Goal: Task Accomplishment & Management: Complete application form

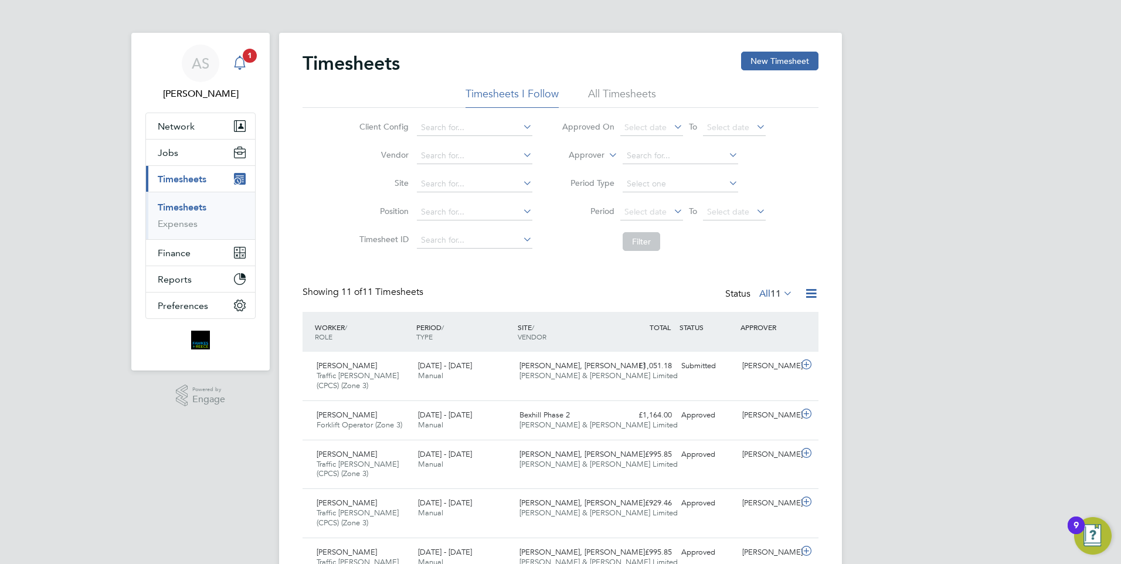
click at [244, 68] on icon "Main navigation" at bounding box center [240, 63] width 14 height 14
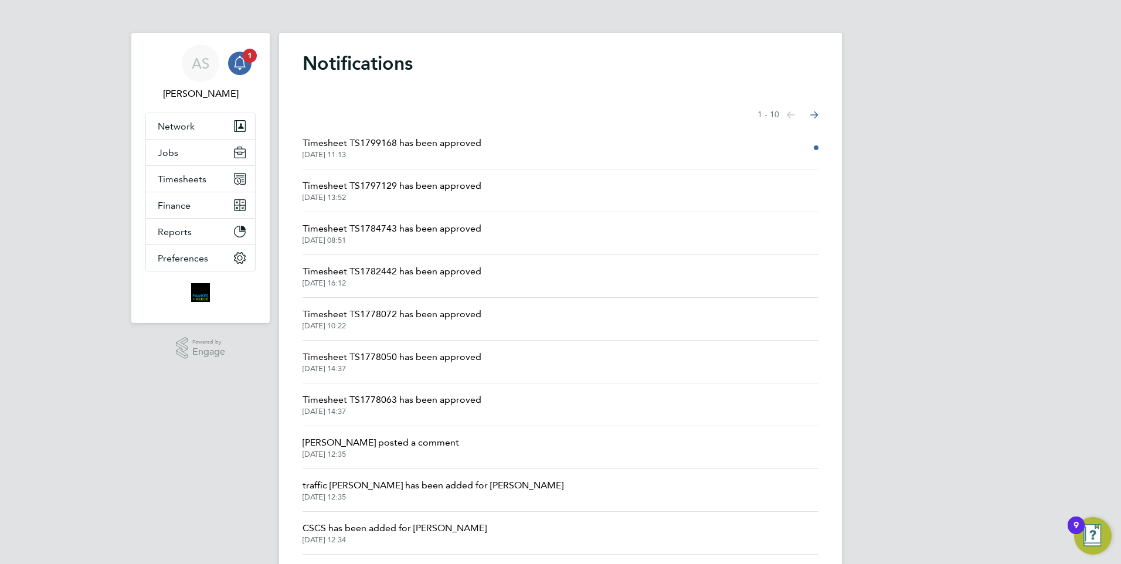
click at [413, 147] on span "Timesheet TS1799168 has been approved" at bounding box center [392, 143] width 179 height 14
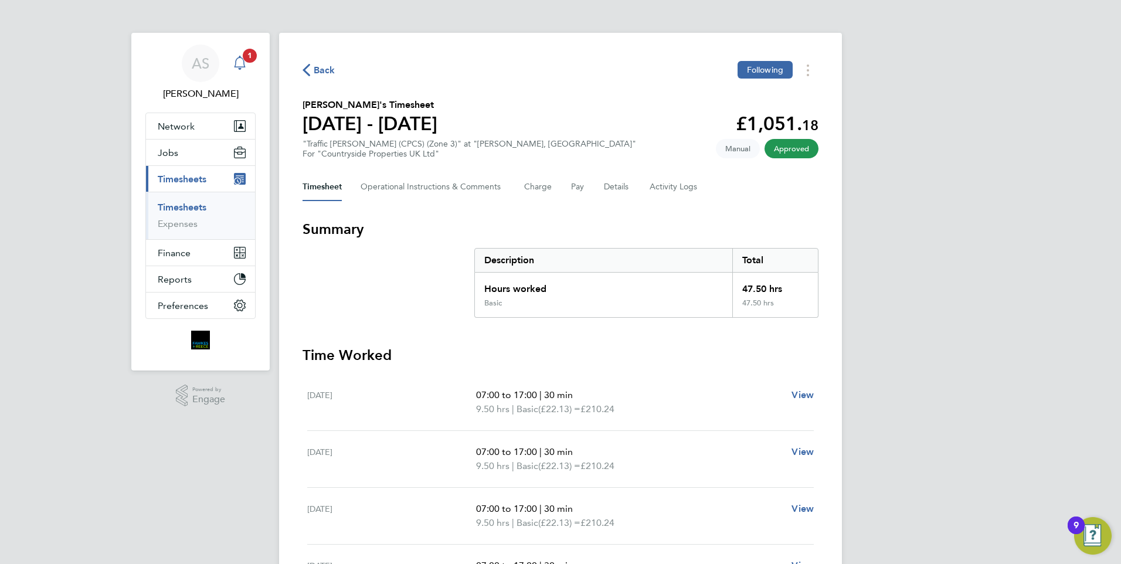
click at [245, 66] on icon "Main navigation" at bounding box center [240, 63] width 14 height 14
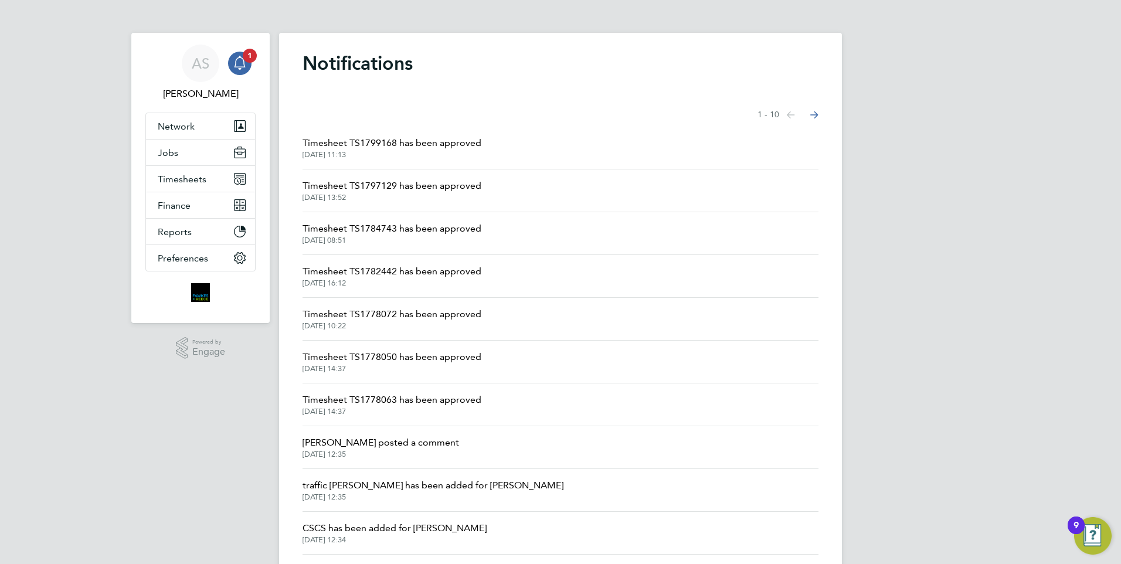
click at [437, 194] on span "[DATE] 13:52" at bounding box center [392, 197] width 179 height 9
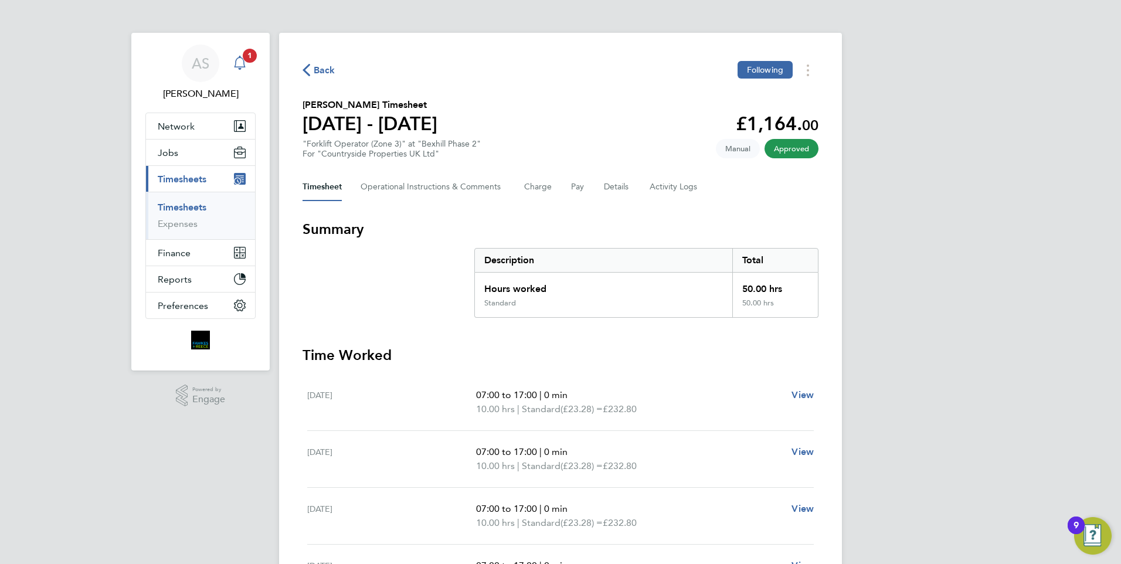
click at [247, 64] on div "Main navigation" at bounding box center [239, 63] width 23 height 23
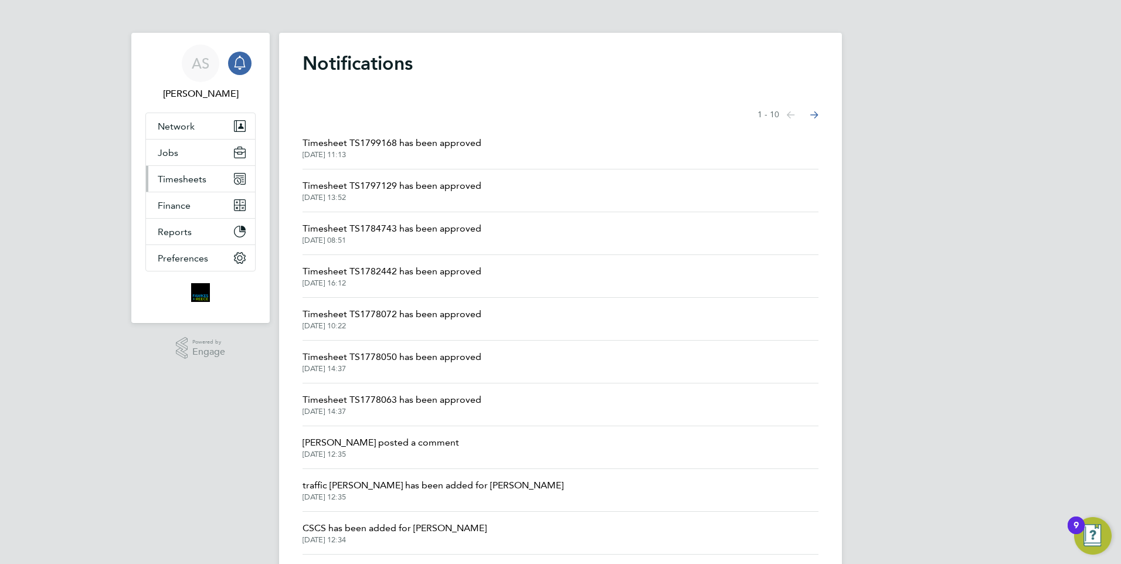
click at [191, 184] on span "Timesheets" at bounding box center [182, 179] width 49 height 11
click at [189, 185] on button "Timesheets" at bounding box center [200, 179] width 109 height 26
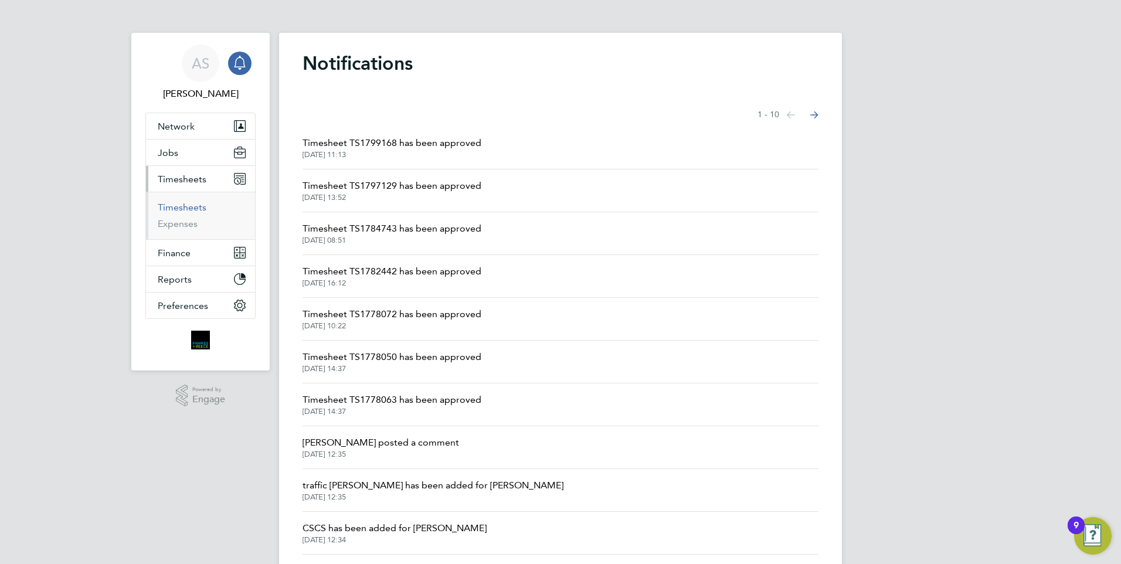
click at [188, 203] on link "Timesheets" at bounding box center [182, 207] width 49 height 11
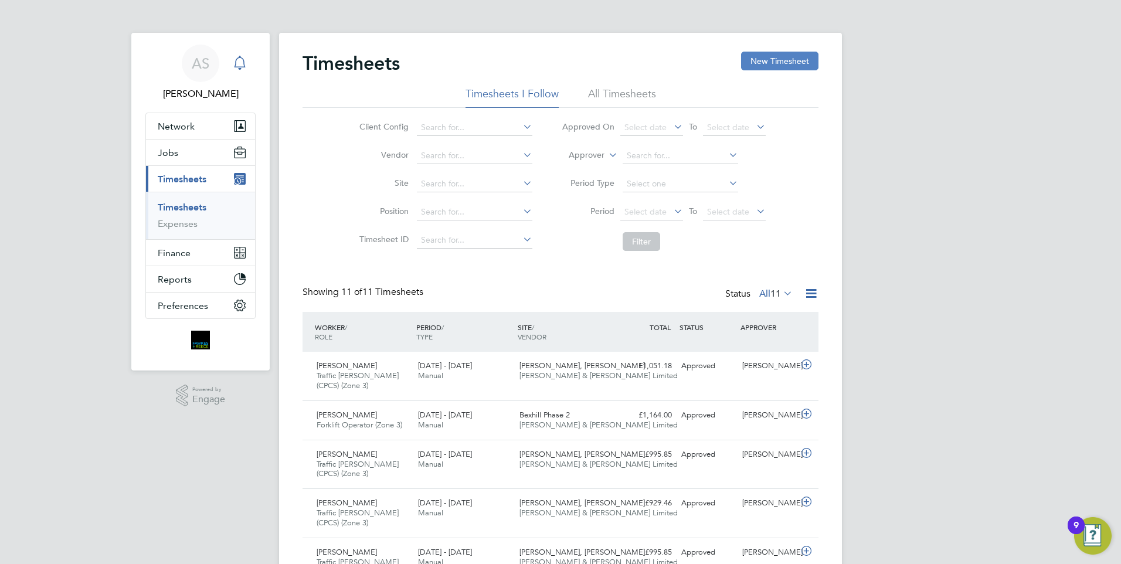
click at [768, 67] on button "New Timesheet" at bounding box center [779, 61] width 77 height 19
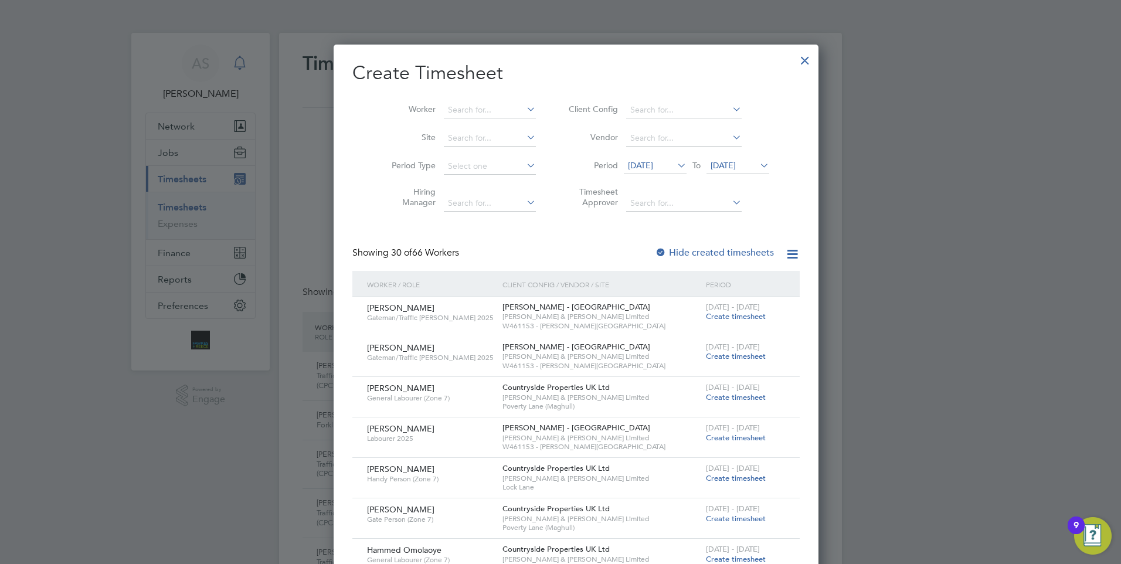
click at [675, 164] on icon at bounding box center [675, 165] width 0 height 16
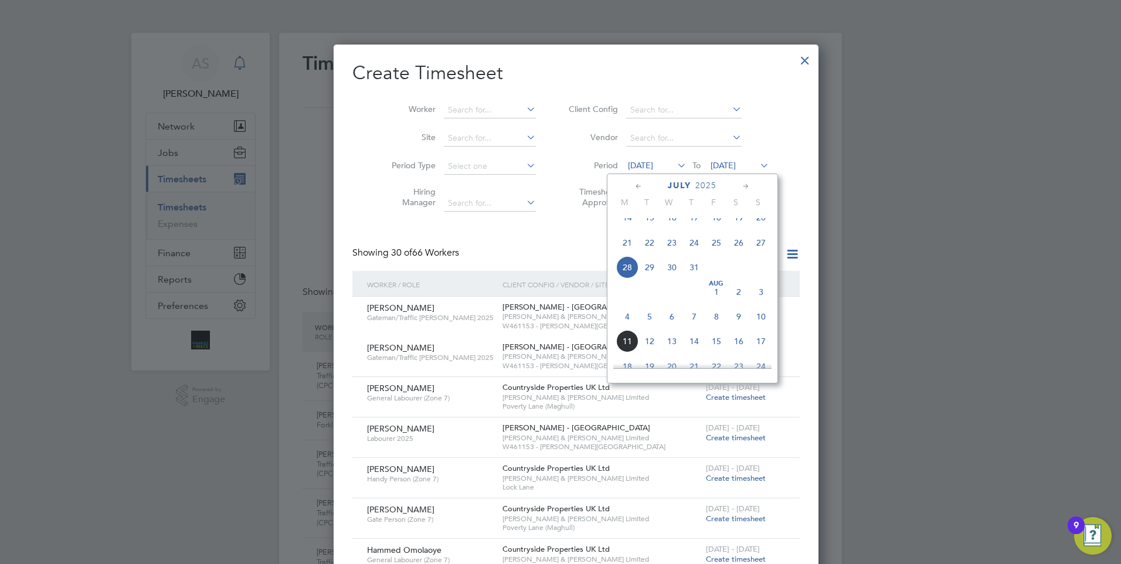
click at [626, 326] on span "4" at bounding box center [627, 316] width 22 height 22
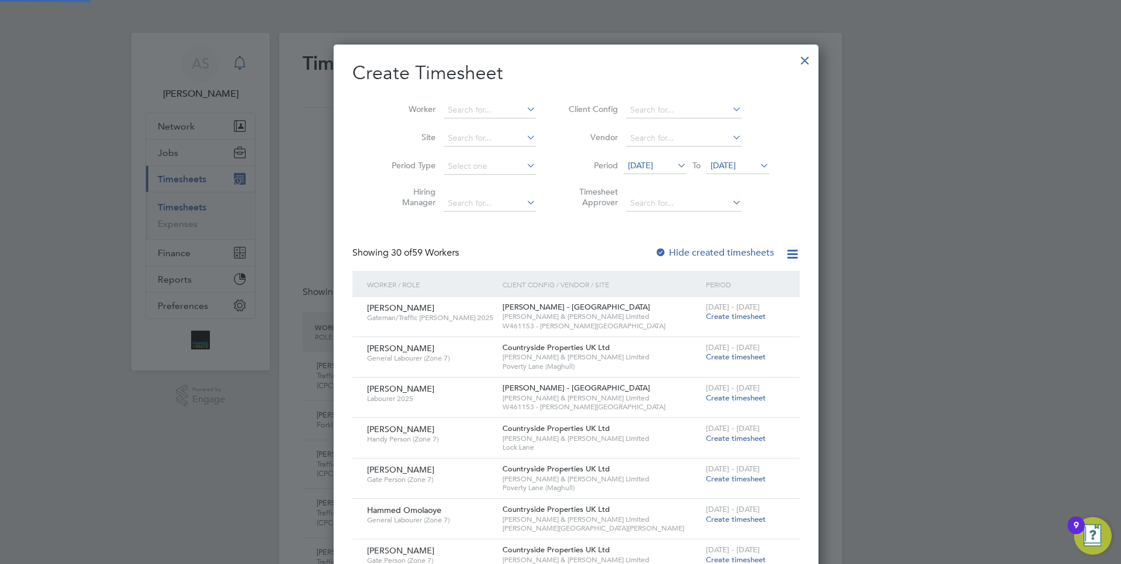
click at [711, 160] on span "[DATE]" at bounding box center [723, 165] width 25 height 11
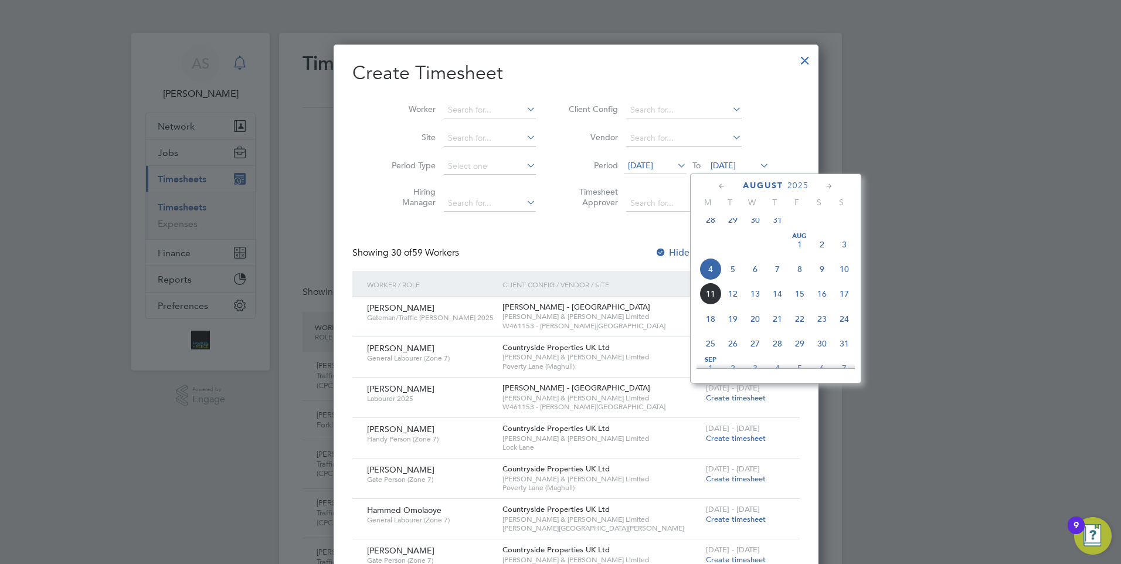
click at [847, 277] on span "10" at bounding box center [844, 269] width 22 height 22
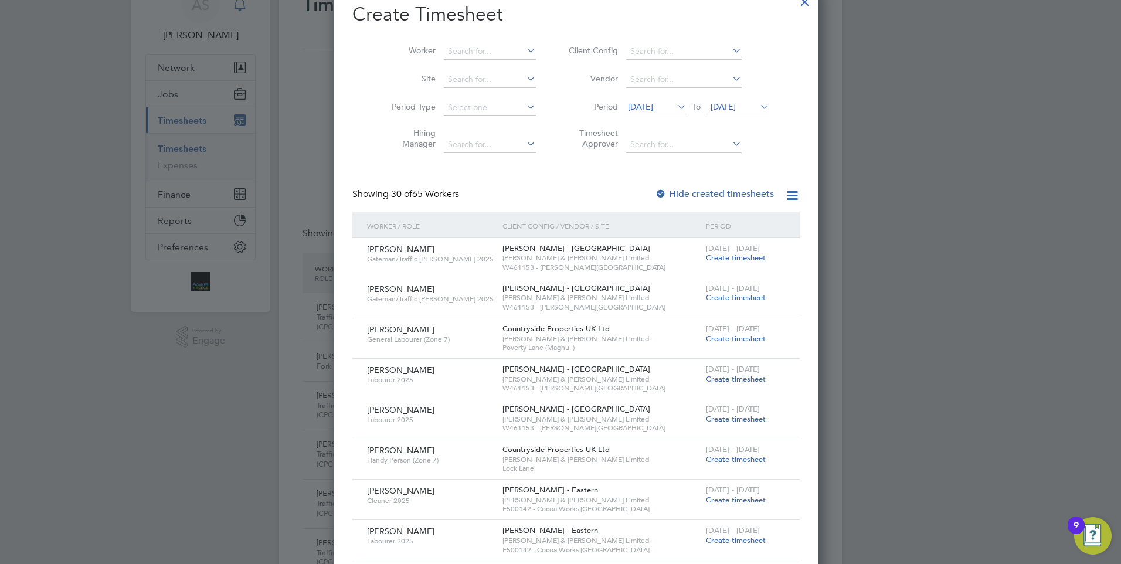
click at [658, 192] on label "Hide created timesheets" at bounding box center [714, 194] width 119 height 12
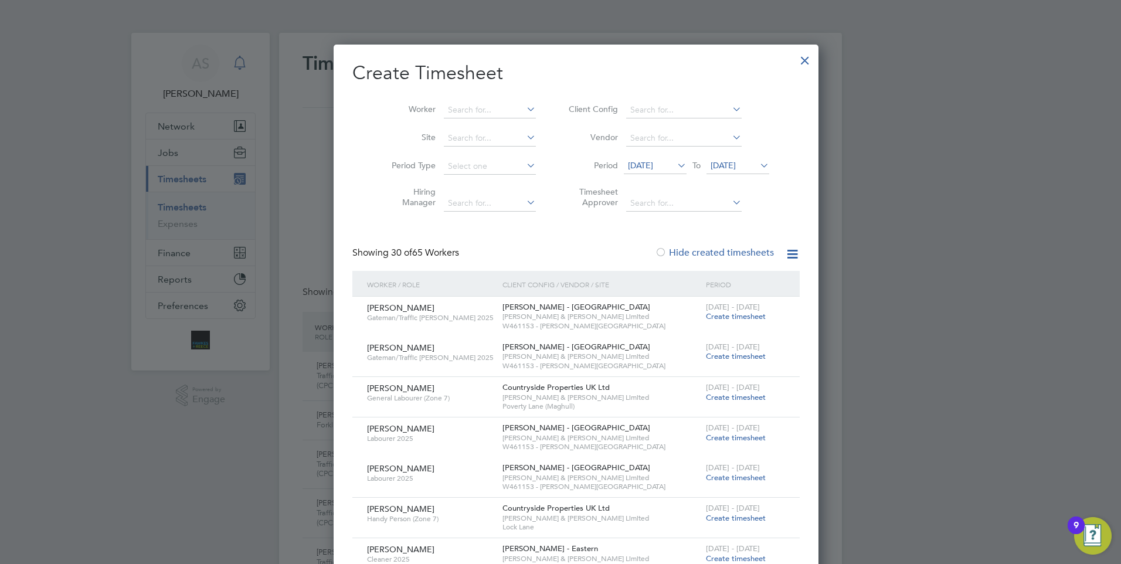
click at [655, 250] on div at bounding box center [661, 253] width 12 height 12
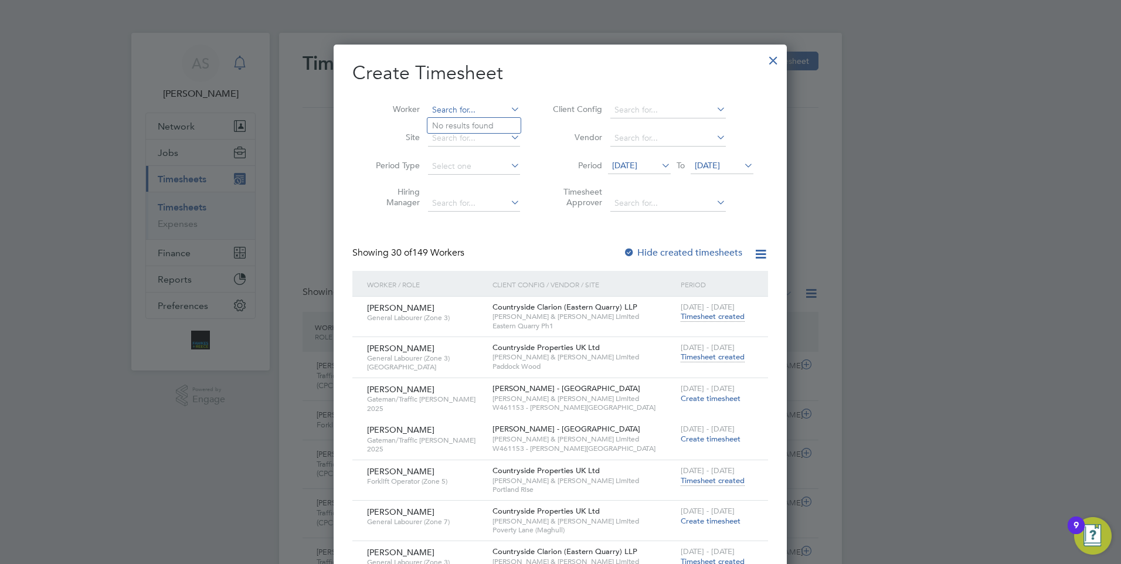
click at [461, 102] on input at bounding box center [474, 110] width 92 height 16
type input "c"
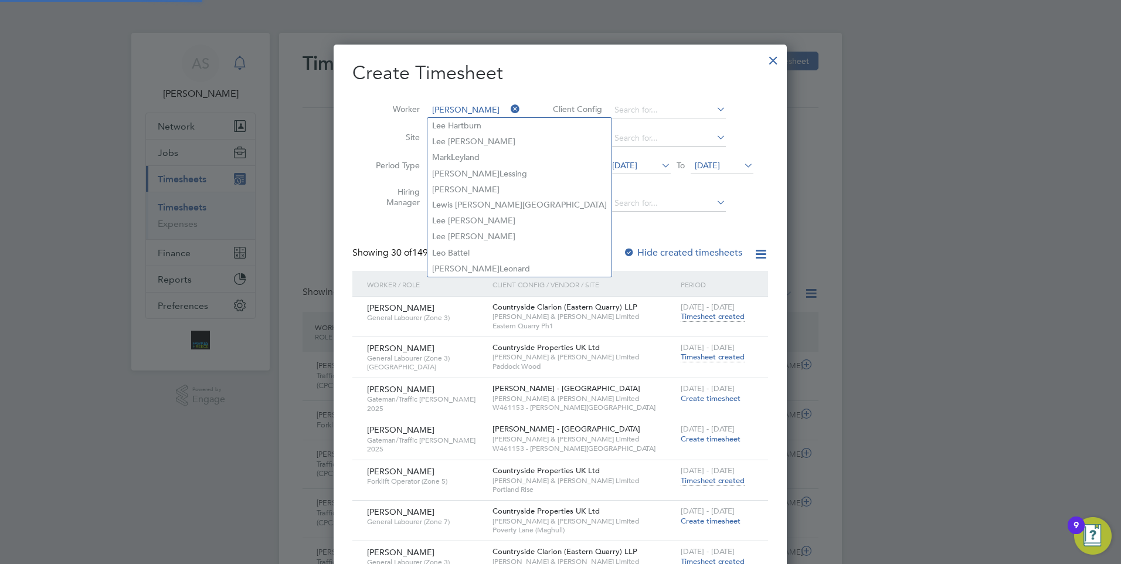
type input "[PERSON_NAME]"
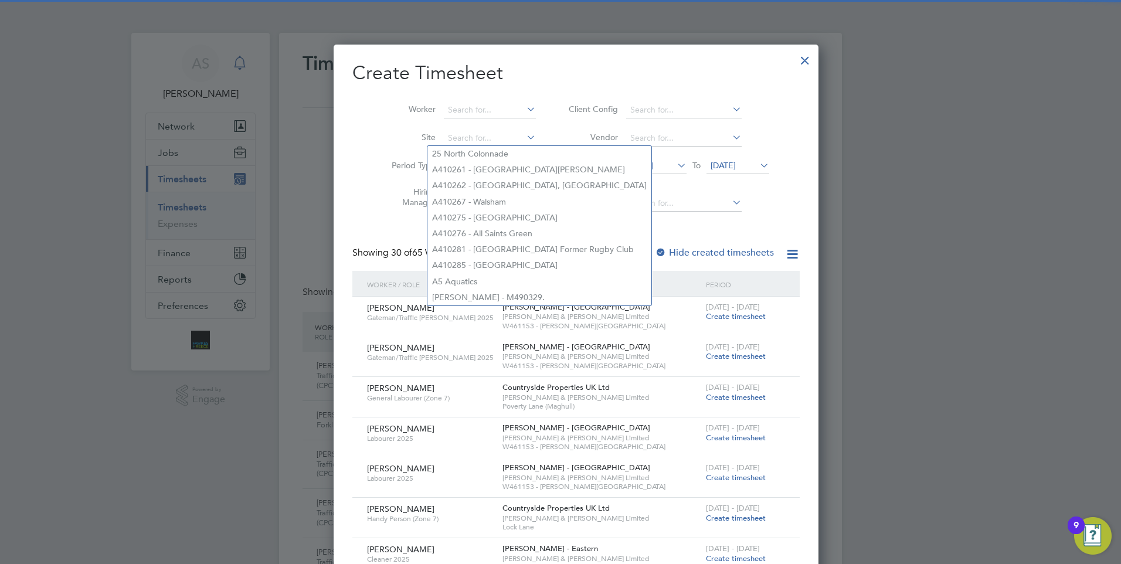
scroll to position [1605, 454]
click at [490, 113] on input at bounding box center [490, 110] width 92 height 16
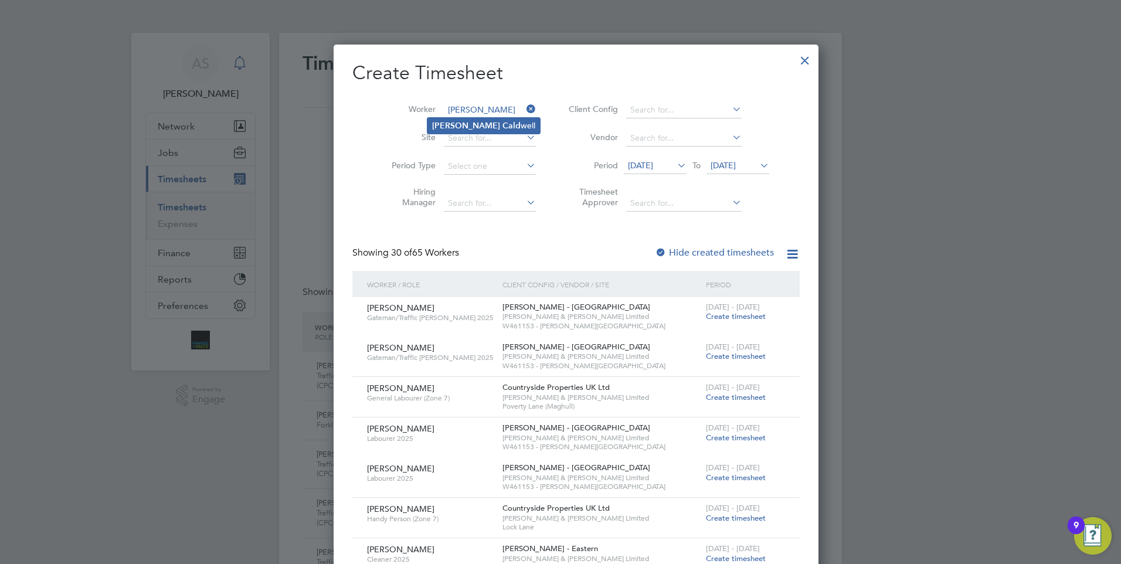
click at [471, 127] on li "[PERSON_NAME] well" at bounding box center [483, 126] width 113 height 16
type input "[PERSON_NAME]"
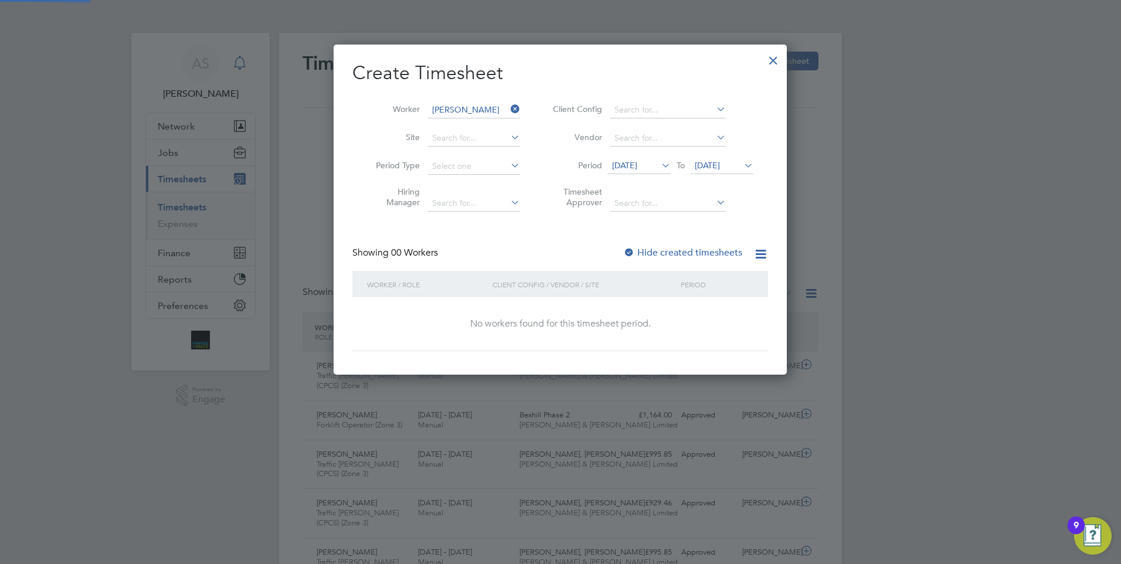
scroll to position [331, 454]
click at [645, 259] on div "Showing 00 Workers Hide created timesheets" at bounding box center [560, 259] width 416 height 24
click at [647, 252] on label "Hide created timesheets" at bounding box center [682, 253] width 119 height 12
click at [684, 255] on label "Hide created timesheets" at bounding box center [682, 253] width 119 height 12
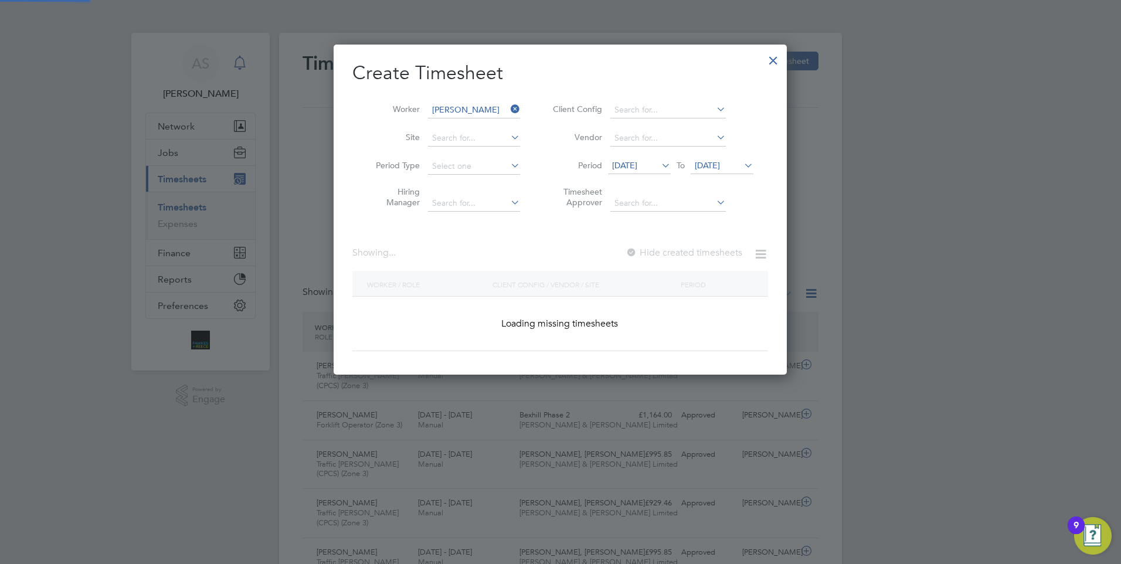
scroll to position [316, 454]
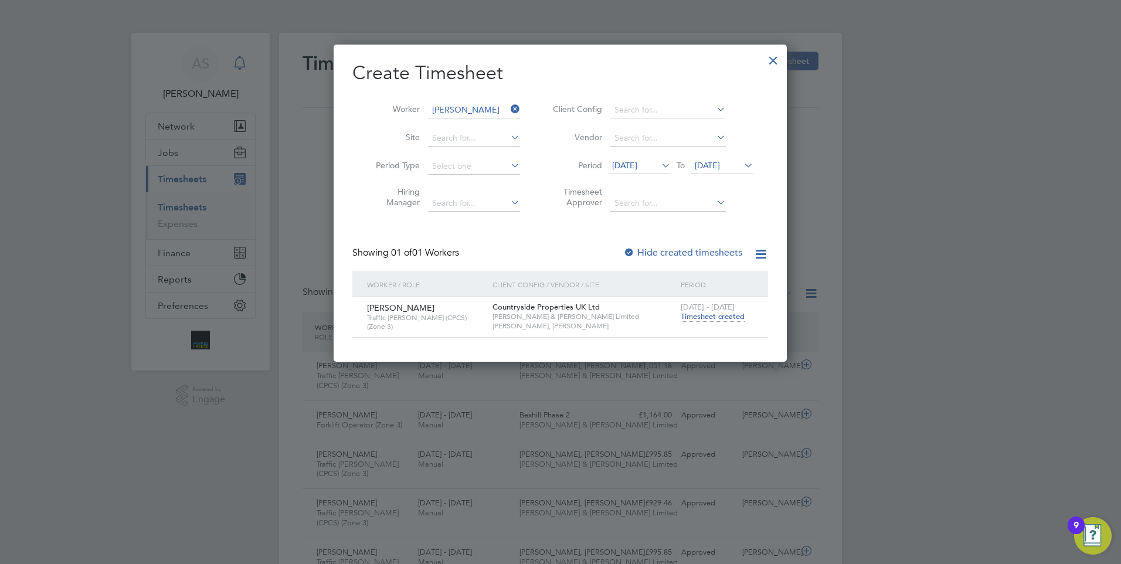
click at [718, 312] on span "Timesheet created" at bounding box center [713, 316] width 64 height 11
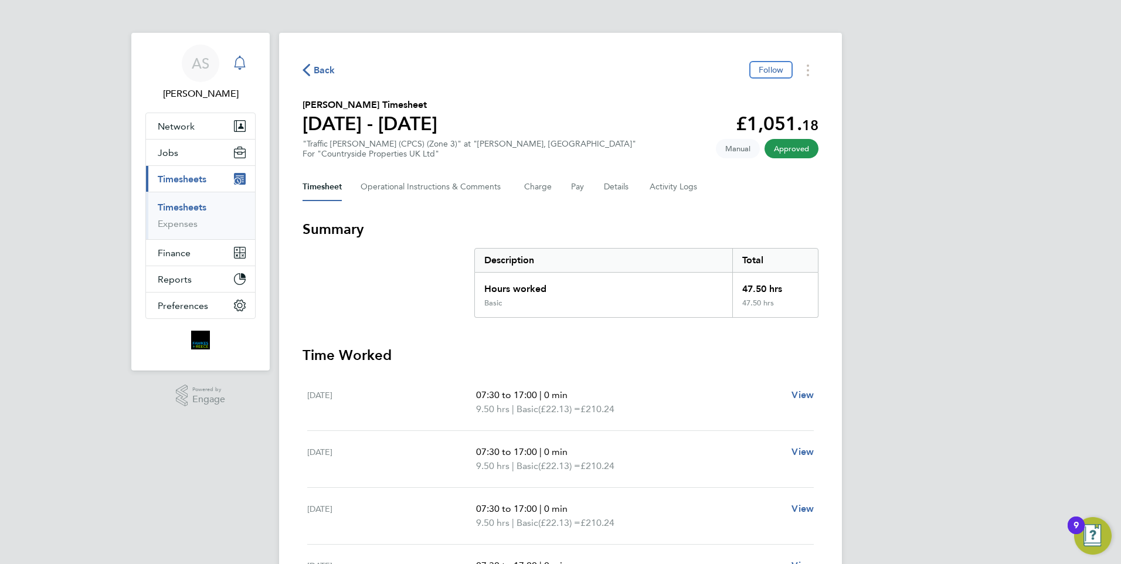
click at [303, 70] on icon "button" at bounding box center [307, 70] width 8 height 12
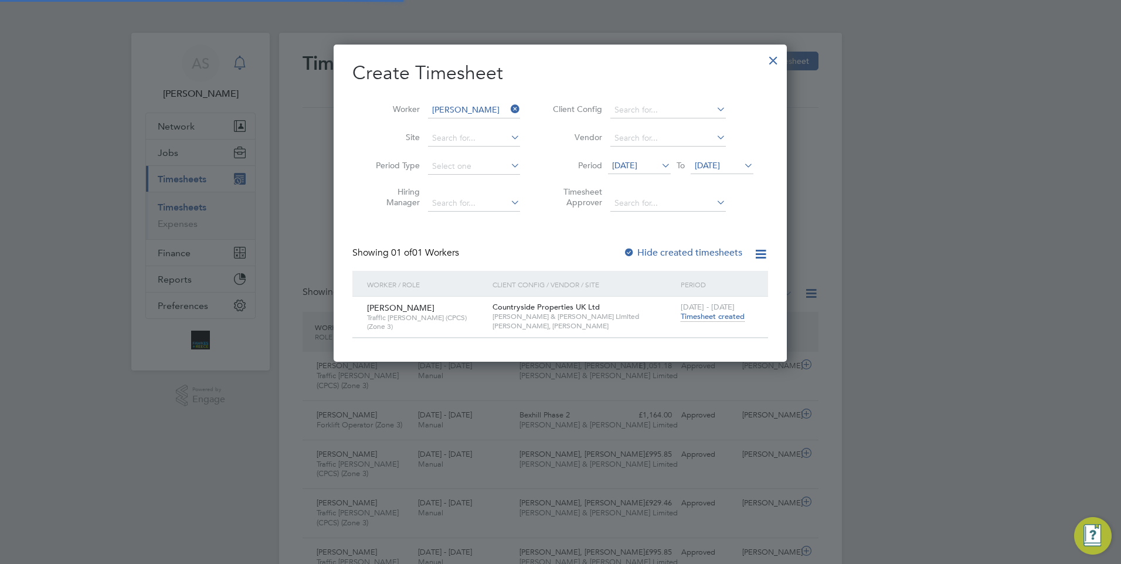
scroll to position [30, 102]
click at [777, 59] on div at bounding box center [773, 57] width 21 height 21
